Goal: Task Accomplishment & Management: Use online tool/utility

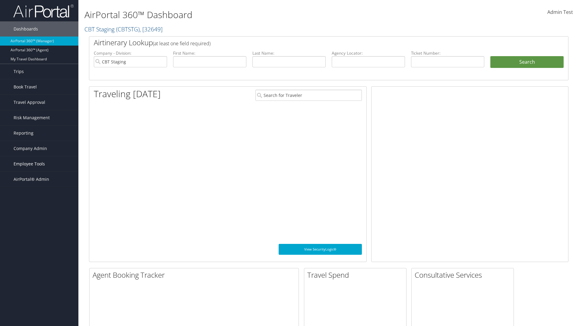
click at [39, 164] on span "Employee Tools" at bounding box center [29, 163] width 31 height 15
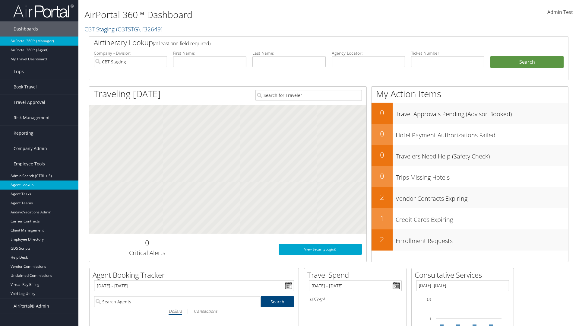
click at [39, 185] on link "Agent Lookup" at bounding box center [39, 184] width 78 height 9
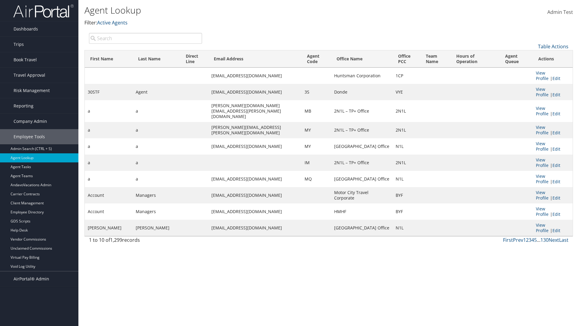
click at [145, 38] on input "search" at bounding box center [145, 38] width 113 height 11
type input "Agent"
